Goal: Task Accomplishment & Management: Complete application form

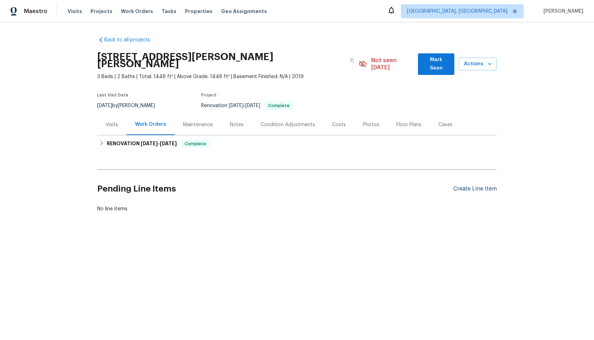
click at [476, 185] on div "Create Line Item" at bounding box center [474, 188] width 43 height 7
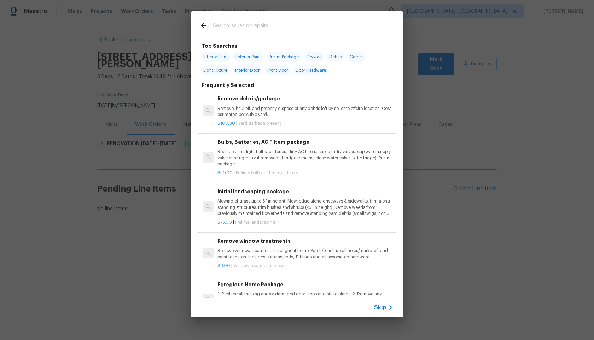
click at [381, 307] on span "Skip" at bounding box center [380, 307] width 12 height 7
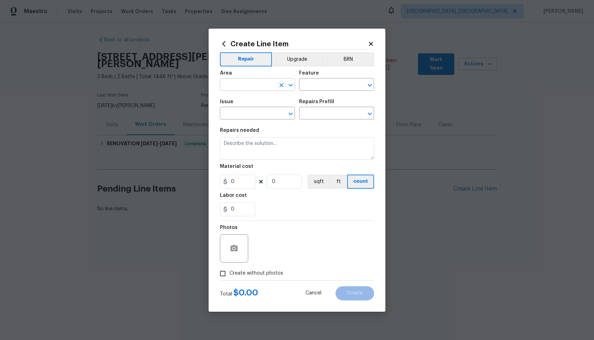
click at [249, 88] on input "text" at bounding box center [247, 85] width 55 height 11
type input "i"
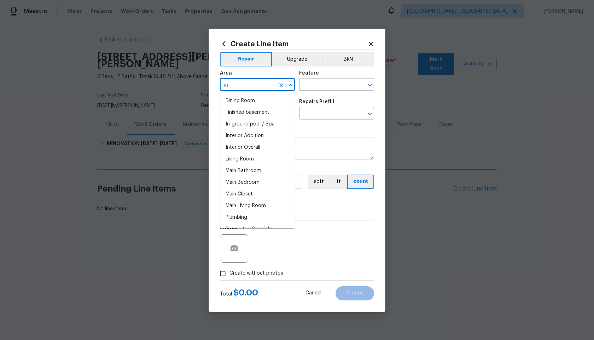
type input "i"
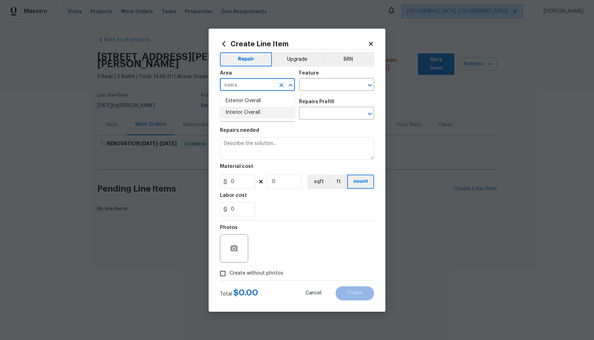
click at [245, 110] on li "Interior Overall" at bounding box center [257, 113] width 75 height 12
type input "Interior Overall"
click at [321, 83] on input "text" at bounding box center [326, 85] width 55 height 11
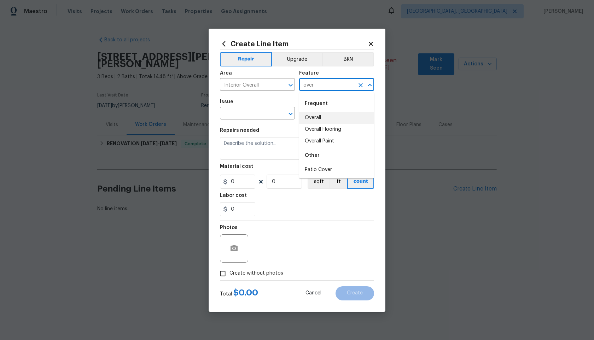
click at [322, 117] on li "Overall" at bounding box center [336, 118] width 75 height 12
type input "Overall"
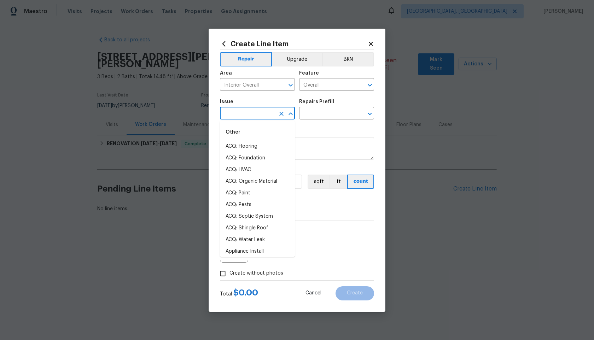
click at [253, 110] on input "text" at bounding box center [247, 113] width 55 height 11
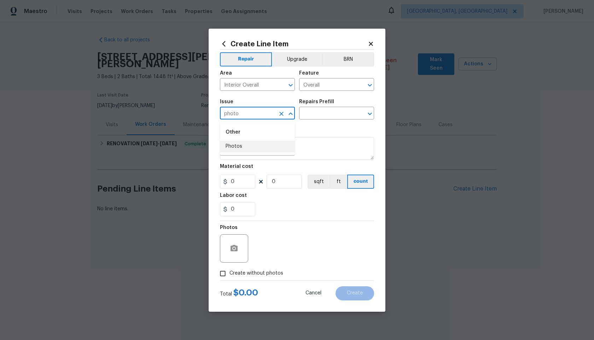
click at [243, 147] on li "Photos" at bounding box center [257, 147] width 75 height 12
type input "Photos"
click at [322, 113] on input "text" at bounding box center [326, 113] width 55 height 11
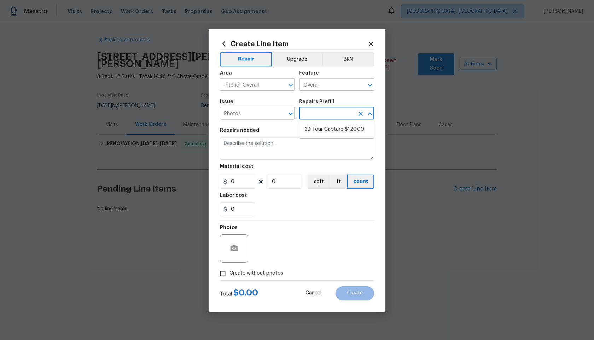
click at [324, 123] on ul "3D Tour Capture $120.00" at bounding box center [336, 129] width 75 height 17
click at [328, 130] on li "3D Tour Capture $120.00" at bounding box center [336, 130] width 75 height 12
type input "3D Tour Capture $120.00"
type textarea "Capture 3D tour of home"
type input "1"
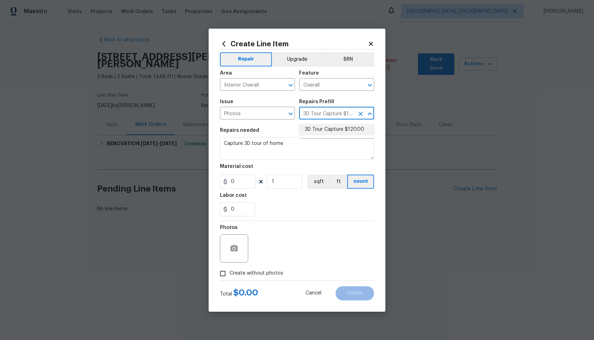
type input "120"
click at [228, 273] on input "Create without photos" at bounding box center [222, 273] width 13 height 13
checkbox input "true"
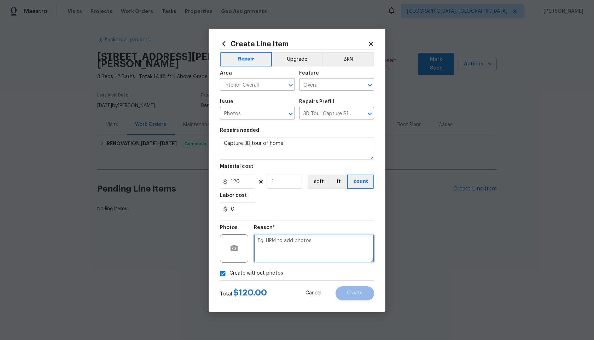
click at [290, 249] on textarea at bounding box center [314, 248] width 120 height 28
click at [297, 234] on textarea at bounding box center [314, 248] width 120 height 28
click at [297, 242] on textarea at bounding box center [314, 248] width 120 height 28
type textarea "."
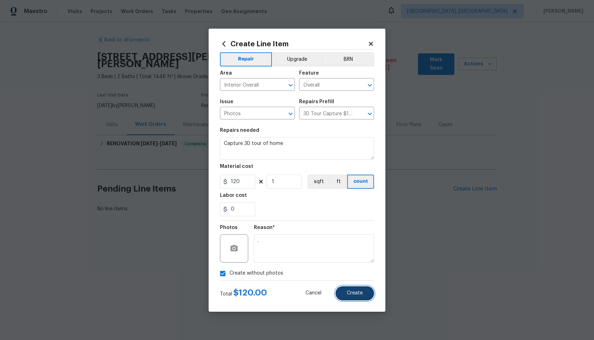
click at [350, 294] on span "Create" at bounding box center [355, 292] width 16 height 5
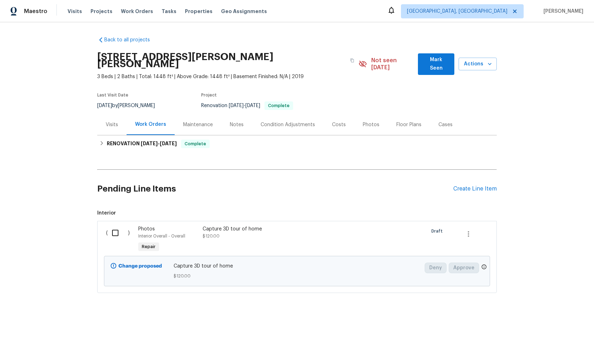
click at [118, 229] on input "checkbox" at bounding box center [118, 232] width 20 height 15
checkbox input "true"
click at [555, 328] on button "Create Work Order" at bounding box center [553, 322] width 58 height 13
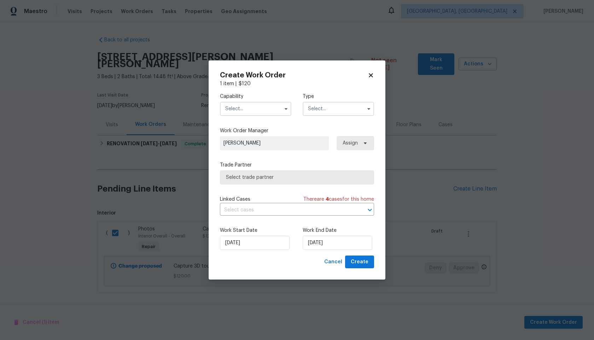
click at [247, 104] on input "text" at bounding box center [255, 109] width 71 height 14
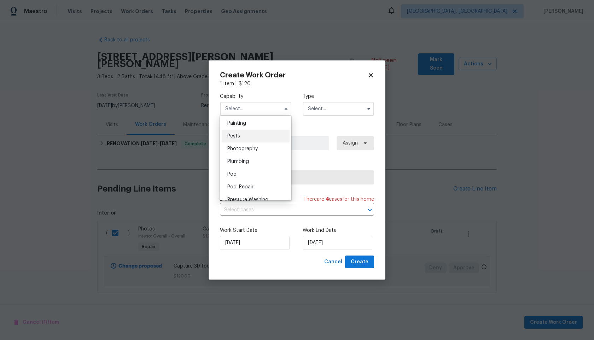
scroll to position [594, 0]
click at [246, 148] on span "Photography" at bounding box center [242, 148] width 30 height 5
type input "Photography"
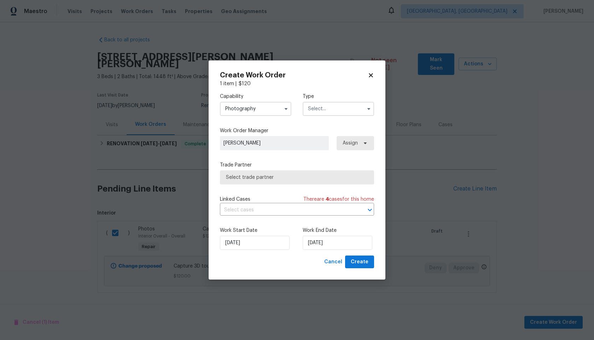
click at [317, 107] on input "text" at bounding box center [337, 109] width 71 height 14
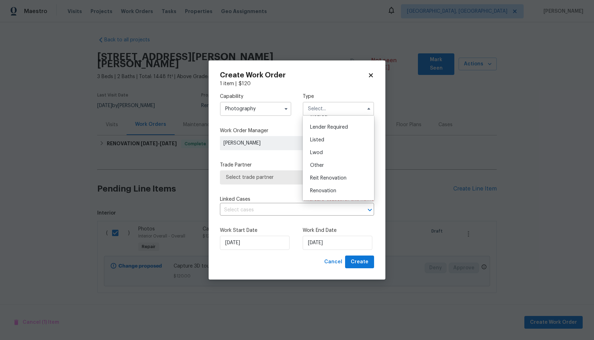
scroll to position [69, 0]
click at [315, 145] on span "Other" at bounding box center [317, 143] width 14 height 5
type input "Other"
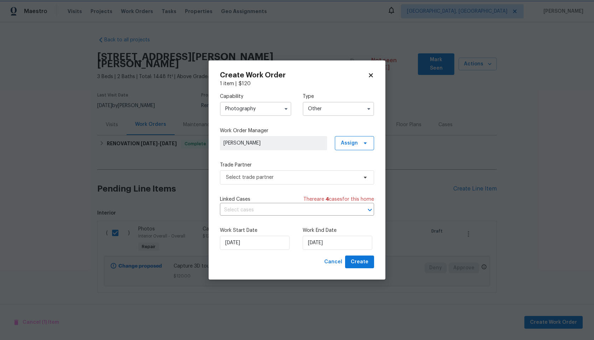
scroll to position [0, 0]
click at [272, 181] on span "Select trade partner" at bounding box center [297, 177] width 154 height 14
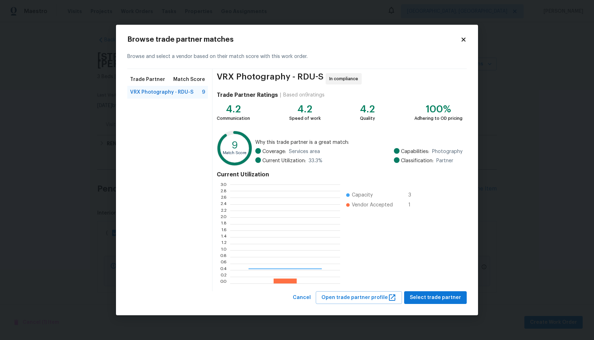
scroll to position [99, 110]
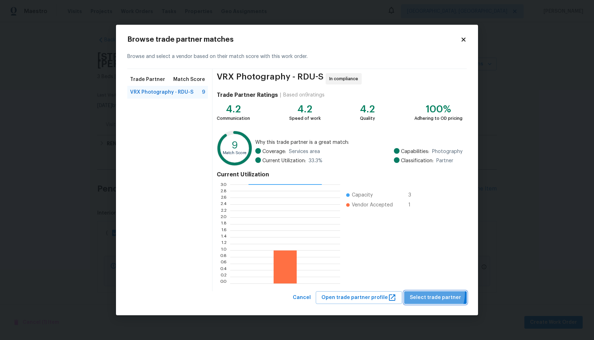
click at [428, 293] on span "Select trade partner" at bounding box center [434, 297] width 51 height 9
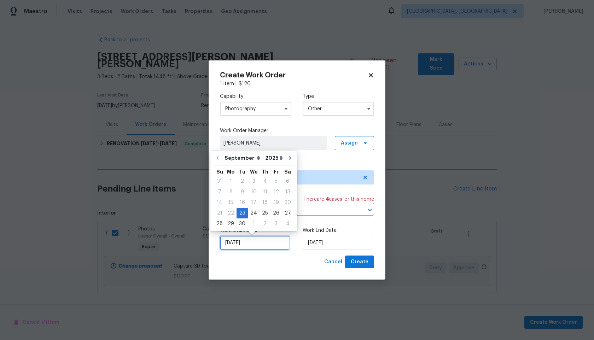
click at [272, 245] on input "23/09/2025" at bounding box center [255, 243] width 70 height 14
click at [253, 213] on div "24" at bounding box center [254, 213] width 12 height 10
type input "24/09/2025"
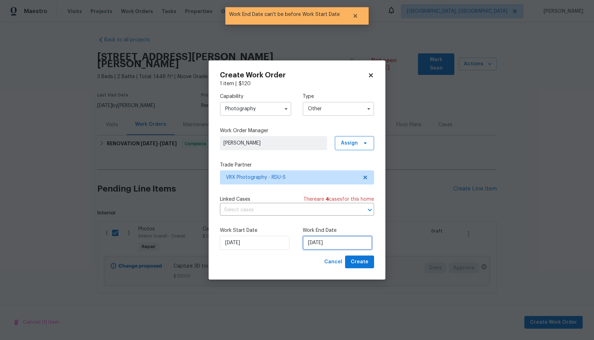
click at [348, 244] on input "24/09/2025" at bounding box center [337, 243] width 70 height 14
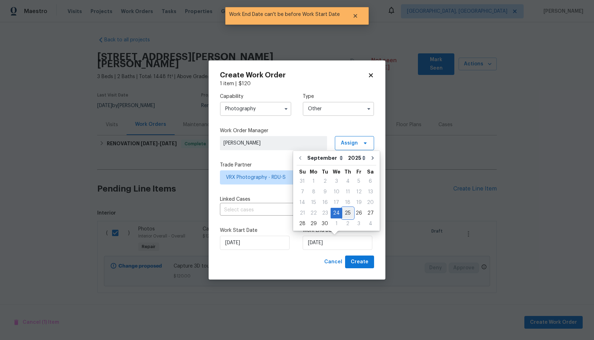
click at [347, 210] on div "25" at bounding box center [347, 213] width 11 height 10
type input "25/09/2025"
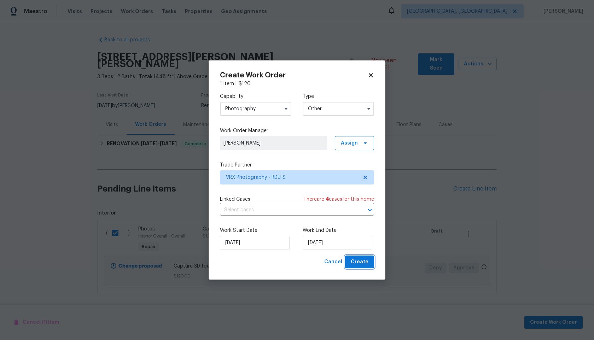
click at [361, 266] on button "Create" at bounding box center [359, 261] width 29 height 13
checkbox input "false"
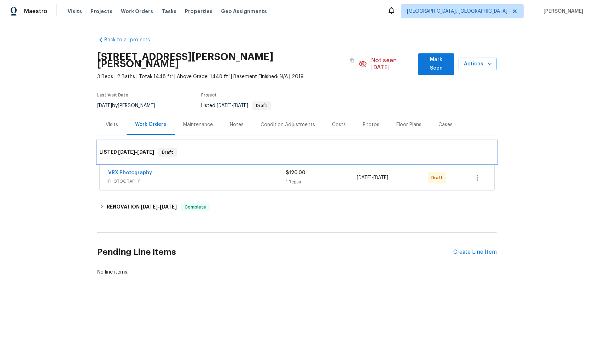
click at [260, 148] on div "LISTED 9/24/25 - 9/25/25 Draft" at bounding box center [296, 152] width 395 height 8
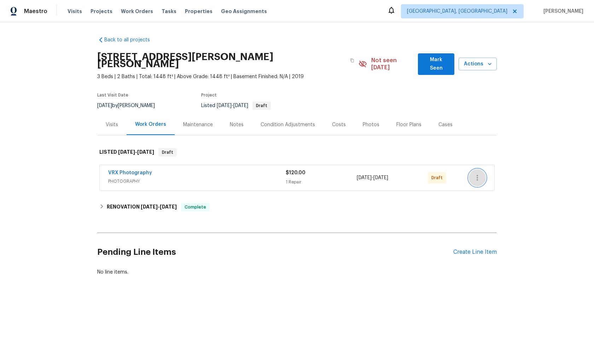
click at [477, 175] on icon "button" at bounding box center [476, 178] width 1 height 6
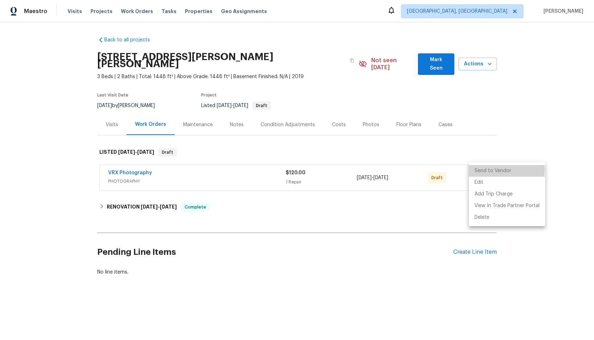
click at [478, 170] on li "Send to Vendor" at bounding box center [506, 171] width 76 height 12
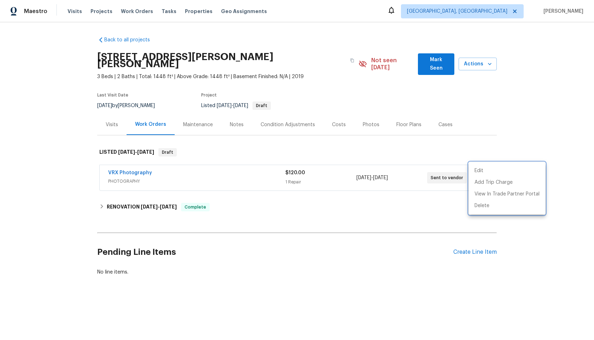
click at [209, 171] on div at bounding box center [297, 170] width 594 height 340
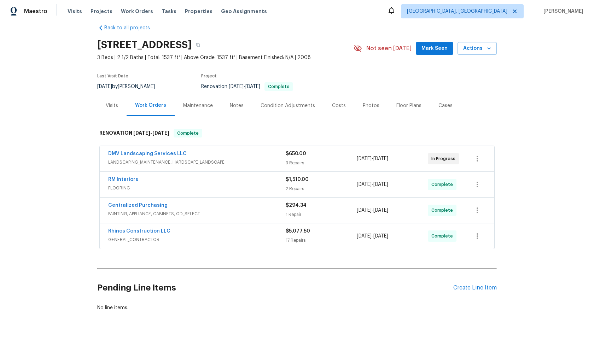
scroll to position [31, 0]
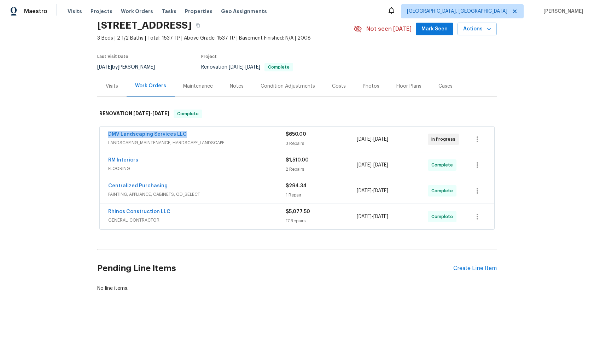
drag, startPoint x: 187, startPoint y: 133, endPoint x: 89, endPoint y: 133, distance: 98.2
click at [89, 133] on div "Back to all projects [STREET_ADDRESS] 3 Beds | 2 1/2 Baths | Total: 1537 ft² | …" at bounding box center [297, 181] width 594 height 318
copy link "DMV Landscaping Services LLC"
click at [200, 26] on icon "button" at bounding box center [198, 25] width 4 height 4
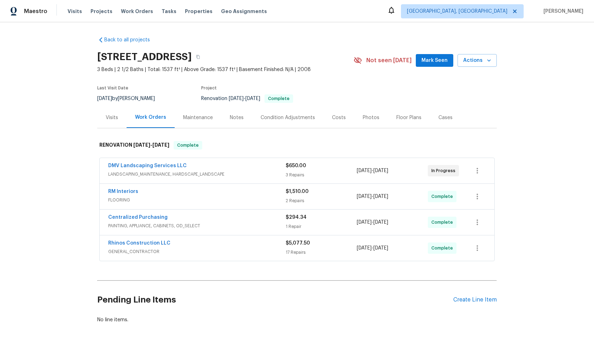
click at [59, 153] on div "Back to all projects [STREET_ADDRESS] 3 Beds | 2 1/2 Baths | Total: 1537 ft² | …" at bounding box center [297, 181] width 594 height 318
